Goal: Information Seeking & Learning: Learn about a topic

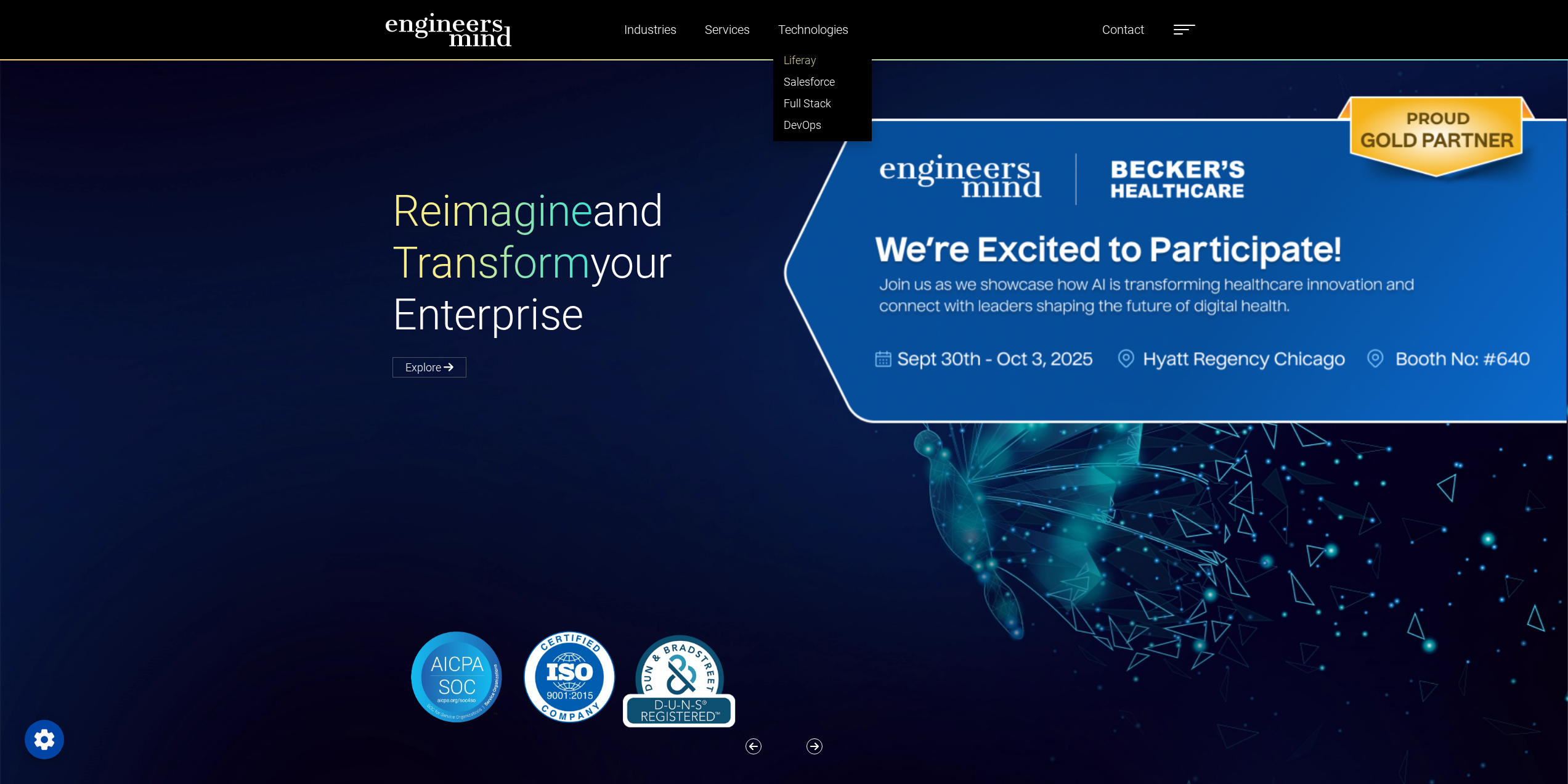
click at [809, 55] on link "Liferay" at bounding box center [823, 60] width 97 height 22
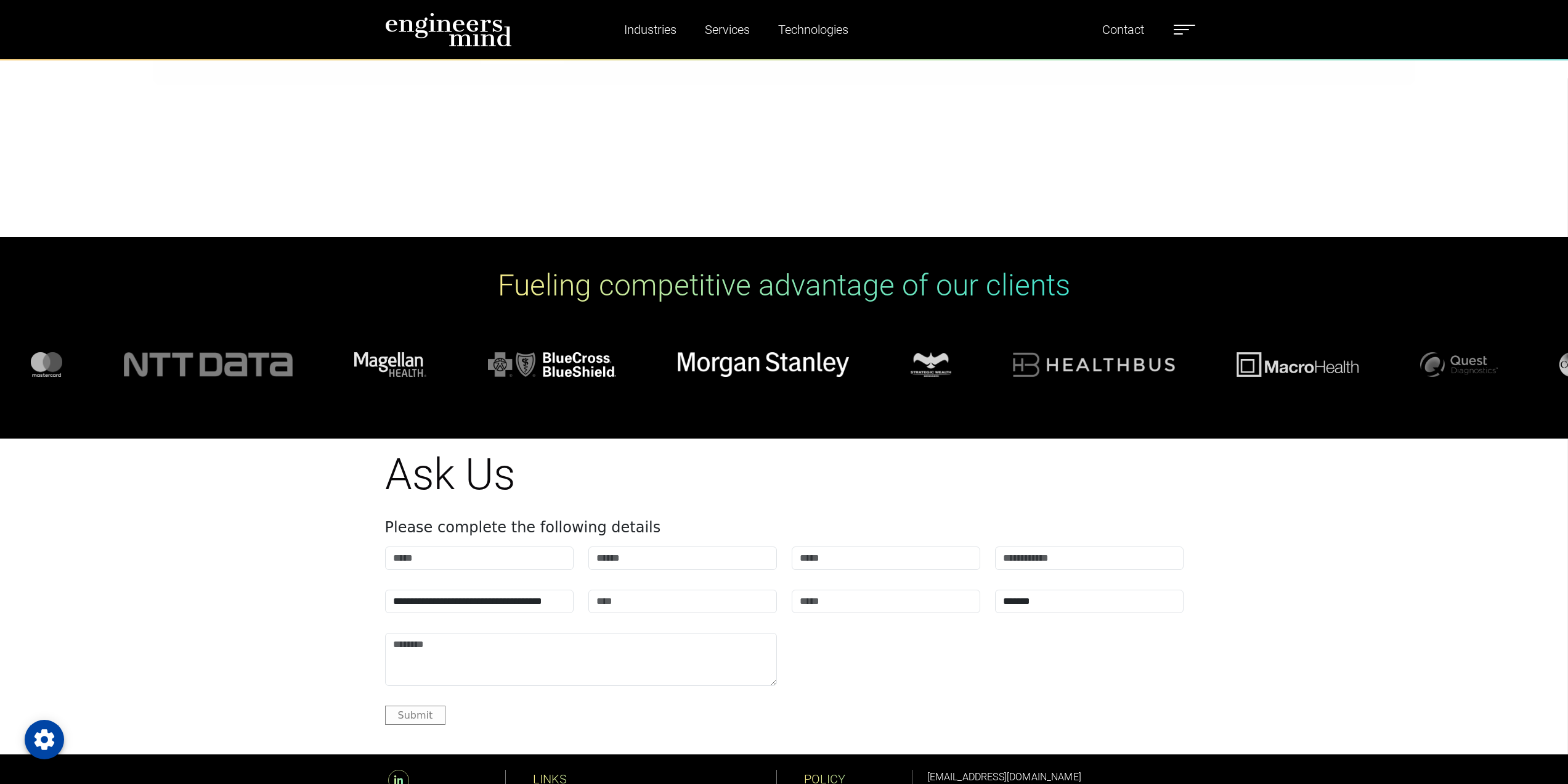
scroll to position [5540, 0]
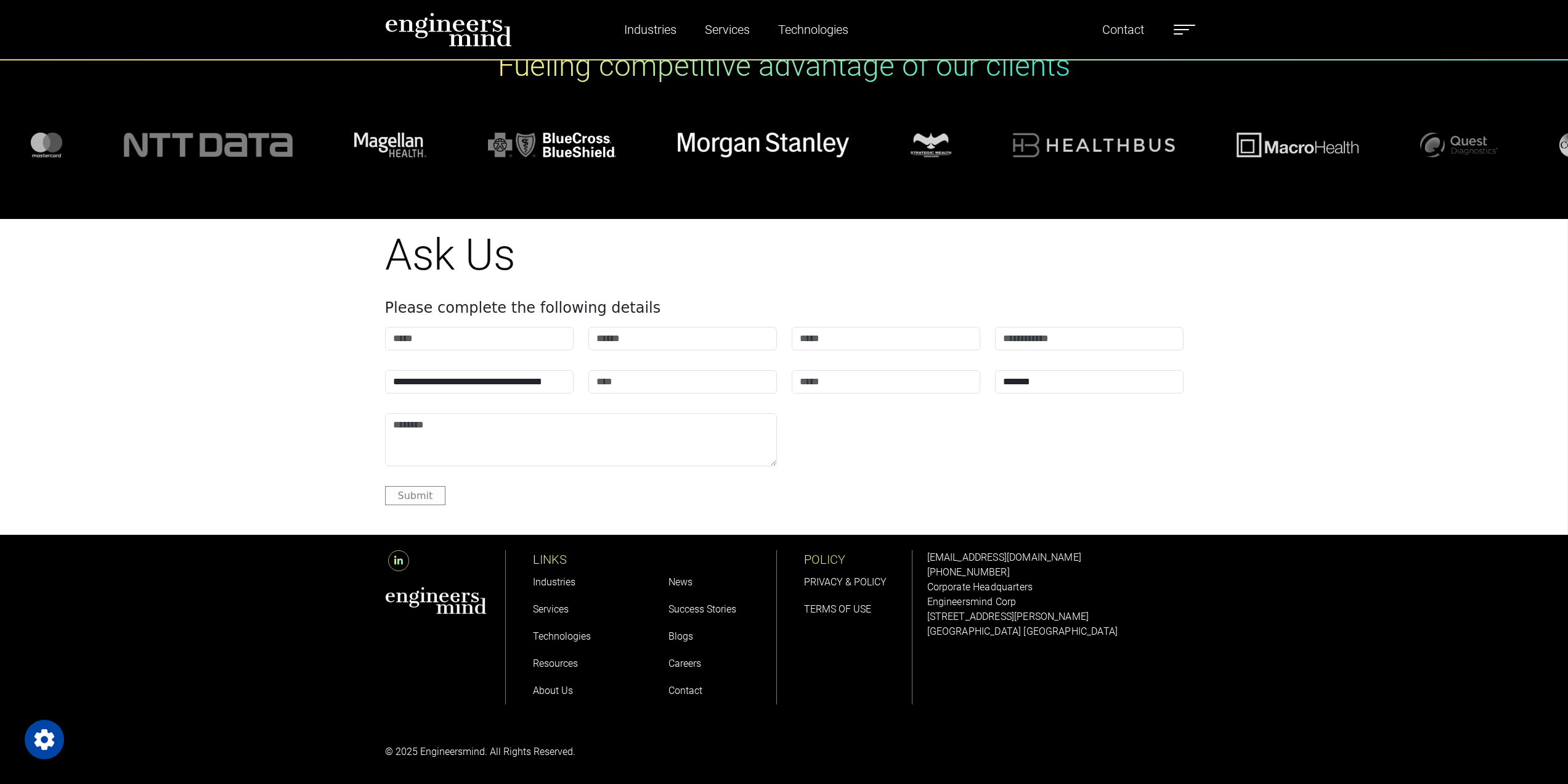
click at [564, 689] on link "About Us" at bounding box center [553, 690] width 40 height 11
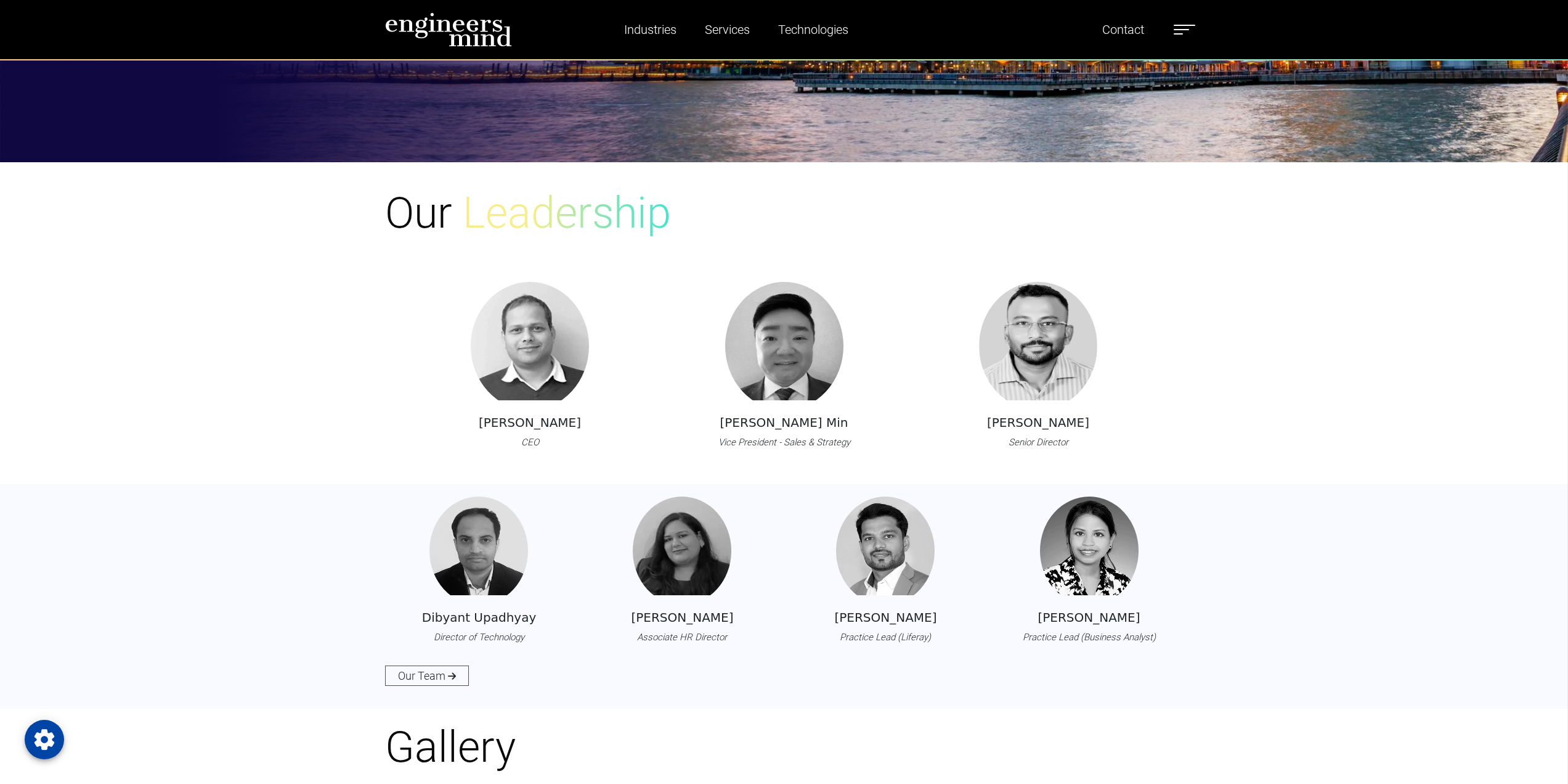
scroll to position [1479, 0]
